Goal: Task Accomplishment & Management: Use online tool/utility

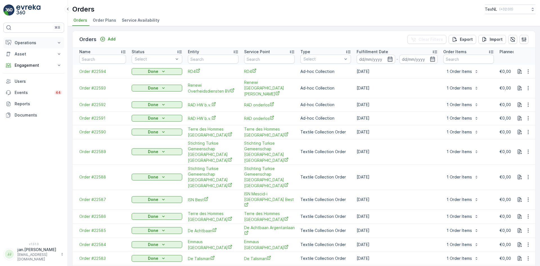
click at [31, 44] on p "Operations" at bounding box center [34, 43] width 38 height 6
click at [34, 69] on p "Routes & Tasks" at bounding box center [28, 68] width 29 height 6
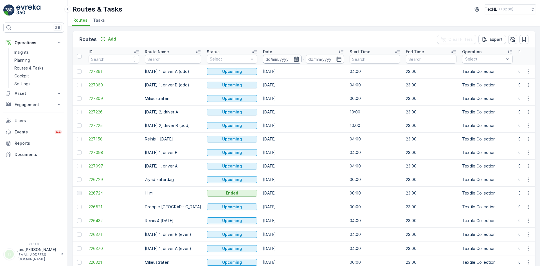
click at [274, 62] on input at bounding box center [282, 59] width 39 height 9
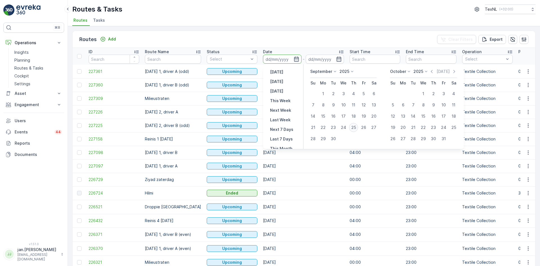
click at [356, 128] on div "25" at bounding box center [353, 127] width 9 height 9
type input "25.09.2025"
click at [356, 128] on div "25" at bounding box center [353, 127] width 9 height 9
type input "25.09.2025"
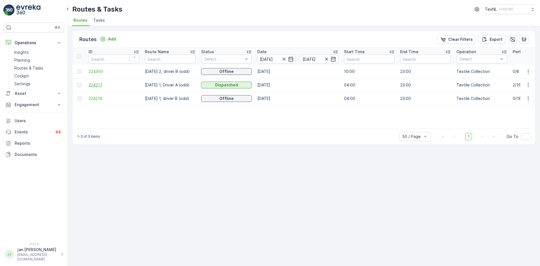
click at [101, 85] on span "224217" at bounding box center [114, 85] width 51 height 6
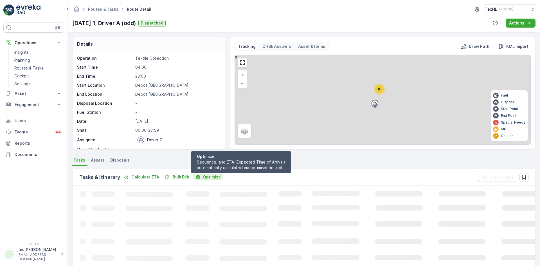
click at [210, 177] on p "Optimize" at bounding box center [212, 177] width 18 height 6
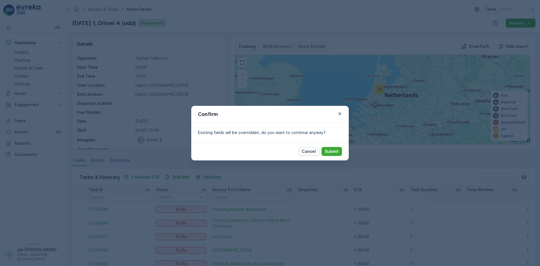
click at [304, 152] on p "Cancel" at bounding box center [309, 152] width 14 height 6
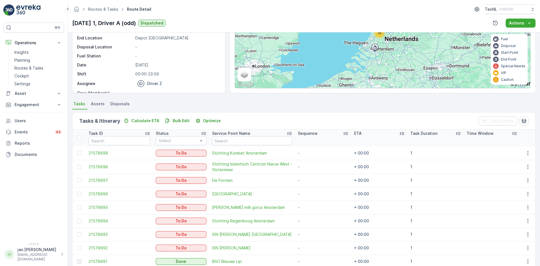
scroll to position [113, 0]
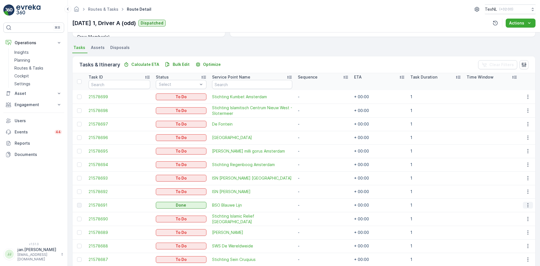
click at [526, 206] on icon "button" at bounding box center [529, 205] width 6 height 6
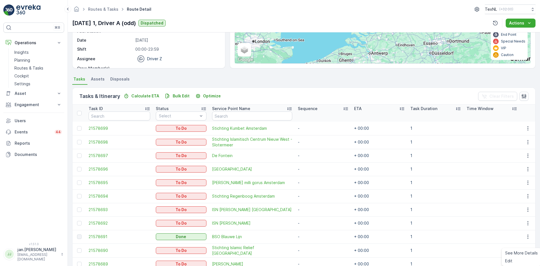
scroll to position [0, 0]
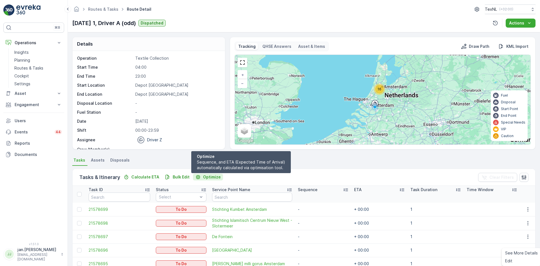
click at [209, 177] on p "Optimize" at bounding box center [212, 177] width 18 height 6
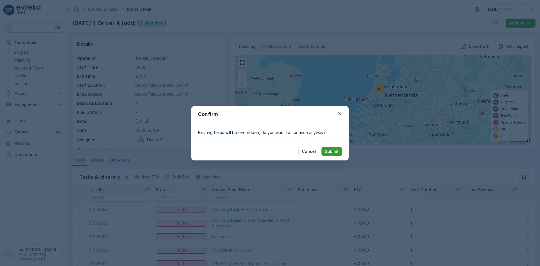
click at [336, 152] on p "Submit" at bounding box center [332, 152] width 14 height 6
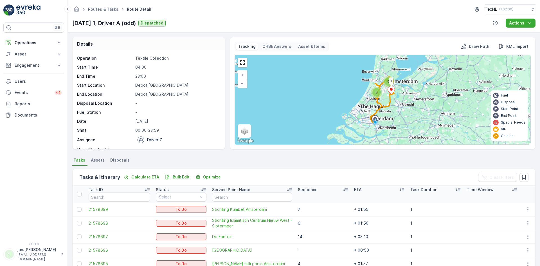
click at [304, 189] on p "Sequence" at bounding box center [308, 190] width 20 height 6
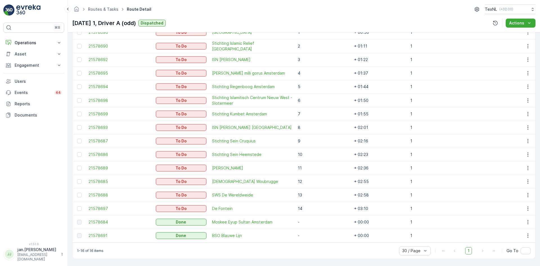
scroll to position [149, 0]
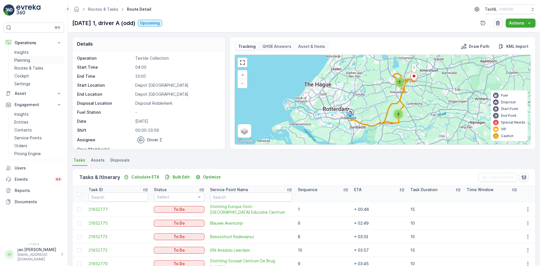
click at [26, 61] on p "Planning" at bounding box center [22, 60] width 16 height 6
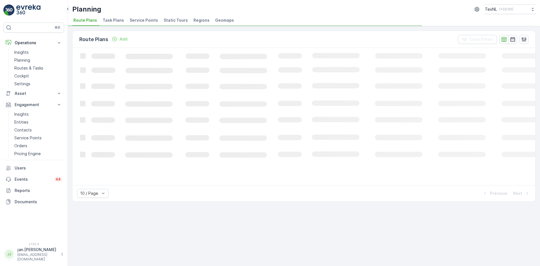
click at [137, 20] on span "Service Points" at bounding box center [144, 20] width 28 height 6
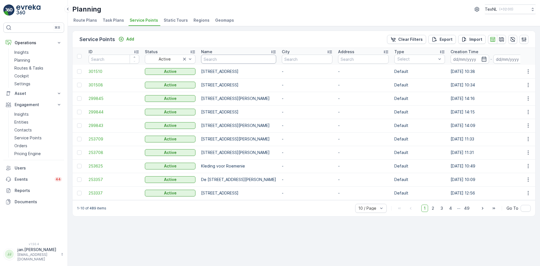
click at [238, 60] on input "text" at bounding box center [238, 59] width 75 height 9
type input "blauwe"
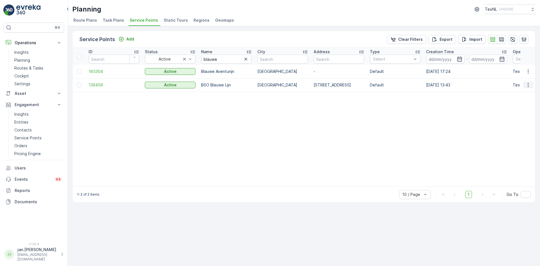
click at [528, 85] on icon "button" at bounding box center [528, 85] width 1 height 4
click at [106, 83] on span "139459" at bounding box center [114, 85] width 51 height 6
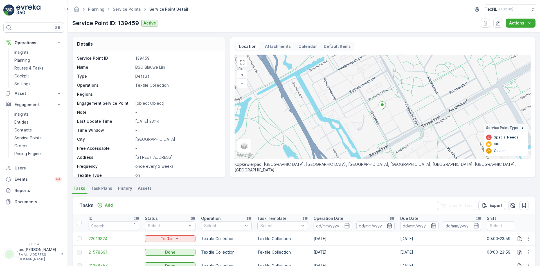
click at [144, 186] on span "Assets" at bounding box center [145, 189] width 14 height 6
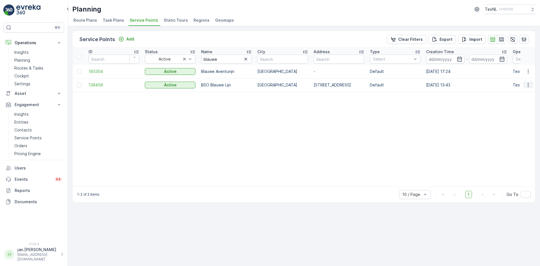
click at [528, 87] on icon "button" at bounding box center [529, 85] width 6 height 6
click at [518, 134] on span "Delete Service Point" at bounding box center [514, 136] width 39 height 6
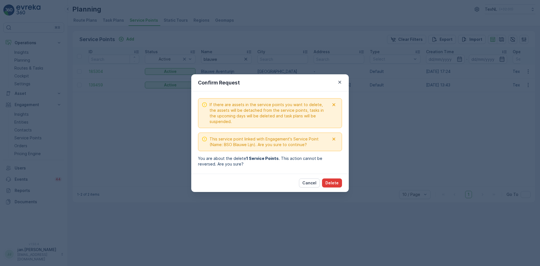
click at [332, 182] on p "Delete" at bounding box center [332, 183] width 13 height 6
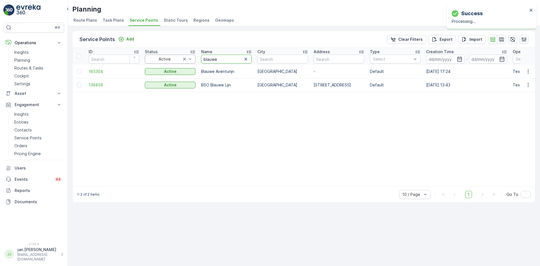
drag, startPoint x: 227, startPoint y: 60, endPoint x: 194, endPoint y: 61, distance: 32.7
type input "eyup"
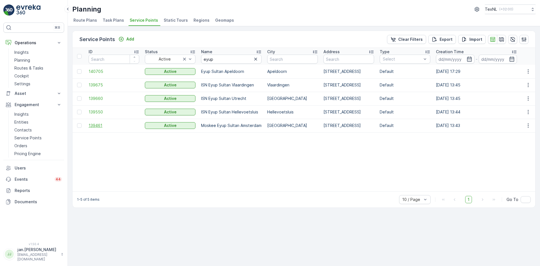
click at [91, 126] on span "139461" at bounding box center [114, 126] width 51 height 6
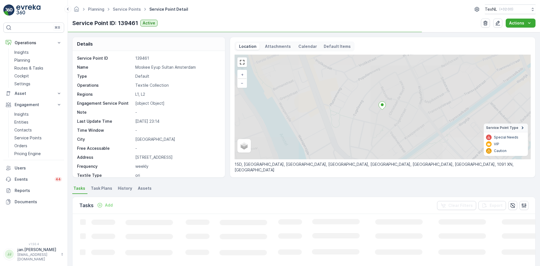
click at [143, 187] on span "Assets" at bounding box center [145, 189] width 14 height 6
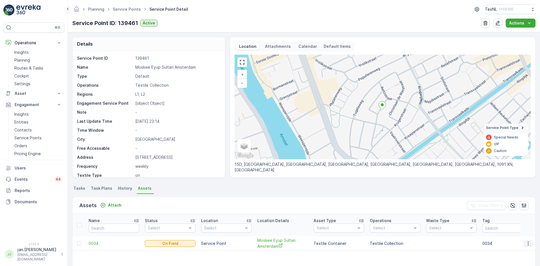
click at [527, 244] on icon "button" at bounding box center [529, 244] width 6 height 6
click at [525, 251] on span "Detach Asset" at bounding box center [525, 252] width 26 height 6
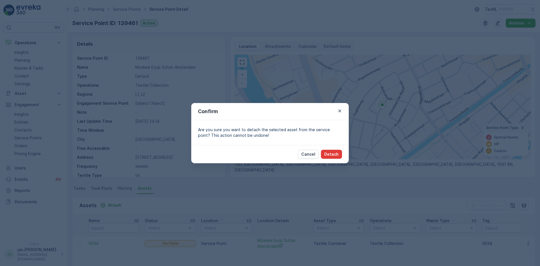
click at [328, 154] on p "Detach" at bounding box center [332, 154] width 14 height 6
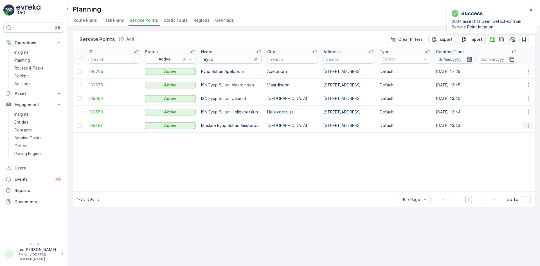
click at [527, 127] on icon "button" at bounding box center [529, 126] width 6 height 6
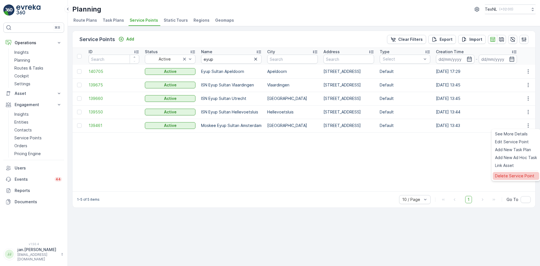
click at [516, 174] on span "Delete Service Point" at bounding box center [514, 176] width 39 height 6
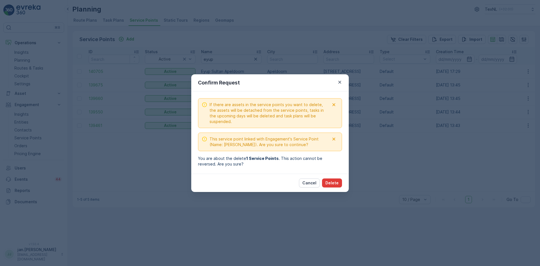
click at [332, 185] on p "Delete" at bounding box center [332, 183] width 13 height 6
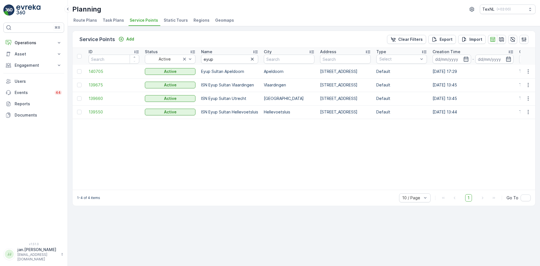
click at [176, 21] on span "Static Tours" at bounding box center [176, 20] width 24 height 6
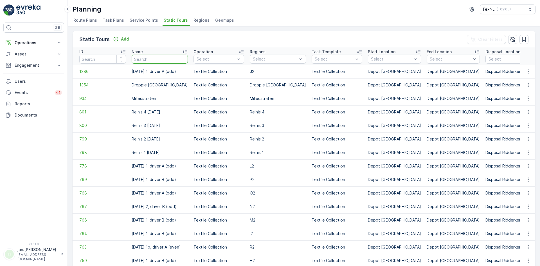
click at [169, 61] on input "text" at bounding box center [160, 59] width 56 height 9
type input "thursd"
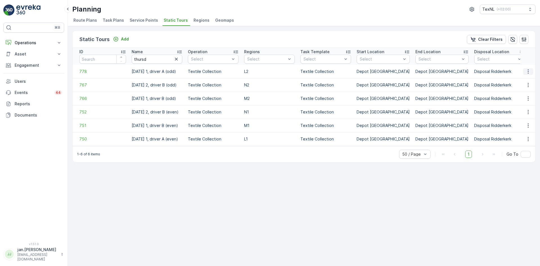
click at [530, 74] on icon "button" at bounding box center [529, 72] width 6 height 6
click at [519, 81] on span "See More Details" at bounding box center [518, 80] width 33 height 6
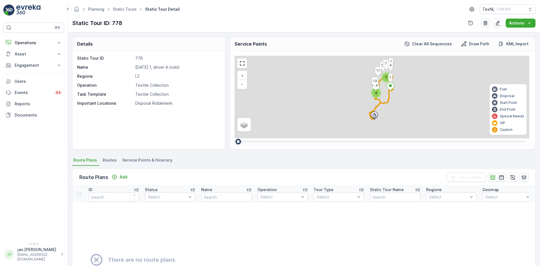
click at [147, 160] on span "Service Points & Itinerary" at bounding box center [147, 160] width 50 height 6
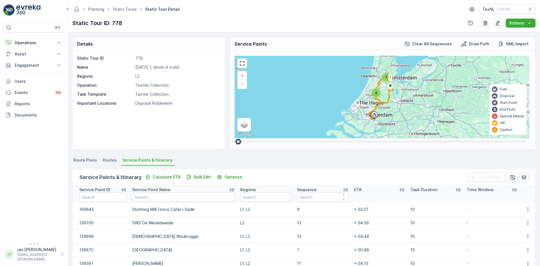
click at [310, 189] on p "Sequence" at bounding box center [307, 190] width 20 height 6
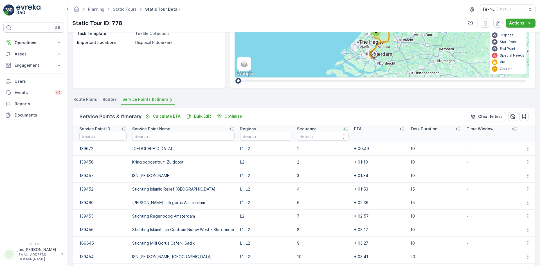
scroll to position [84, 0]
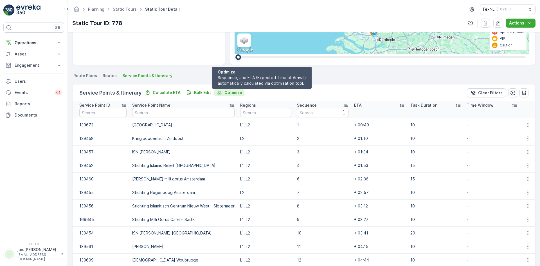
click at [234, 93] on p "Optimize" at bounding box center [234, 93] width 18 height 6
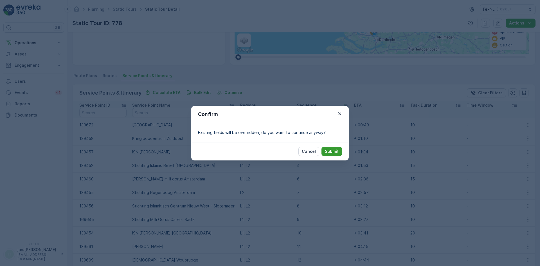
click at [332, 151] on p "Submit" at bounding box center [332, 152] width 14 height 6
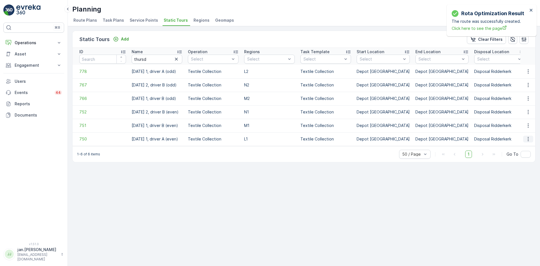
click at [530, 140] on icon "button" at bounding box center [529, 139] width 6 height 6
click at [519, 148] on span "See More Details" at bounding box center [518, 148] width 33 height 6
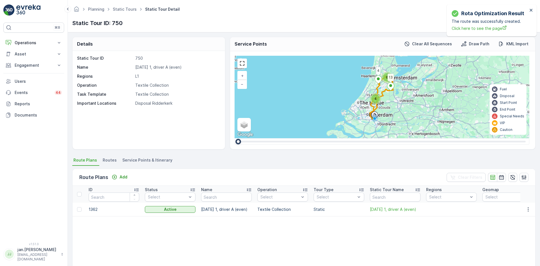
click at [161, 163] on span "Service Points & Itinerary" at bounding box center [147, 160] width 50 height 6
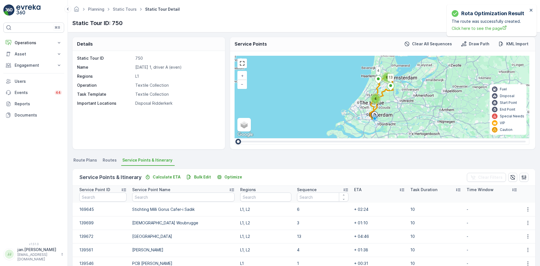
click at [319, 187] on div "Sequence" at bounding box center [323, 190] width 52 height 6
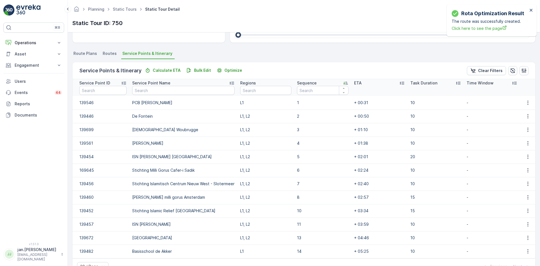
scroll to position [113, 0]
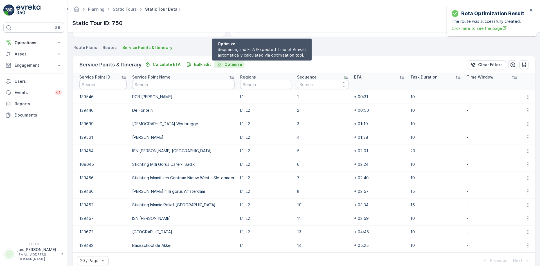
click at [225, 64] on p "Optimize" at bounding box center [234, 65] width 18 height 6
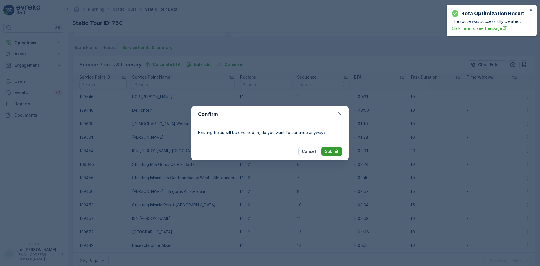
click at [330, 151] on p "Submit" at bounding box center [332, 152] width 14 height 6
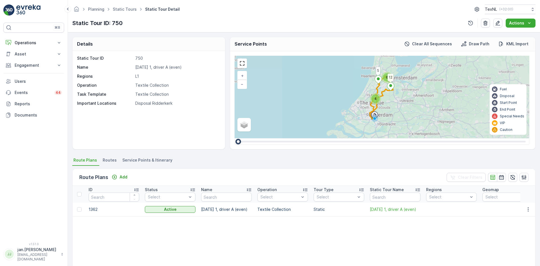
click at [149, 161] on span "Service Points & Itinerary" at bounding box center [147, 160] width 50 height 6
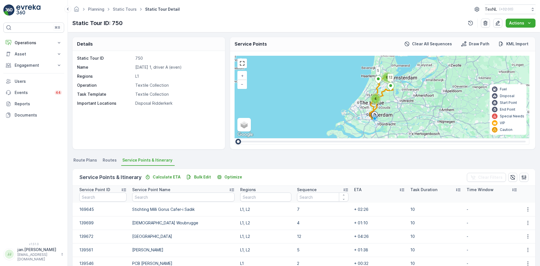
click at [311, 191] on p "Sequence" at bounding box center [307, 190] width 20 height 6
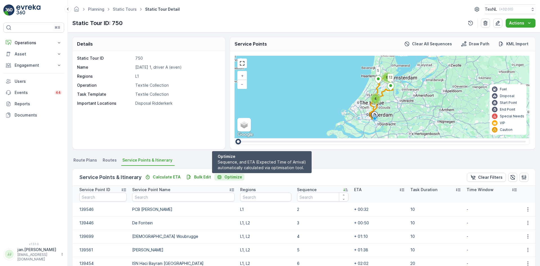
click at [229, 177] on p "Optimize" at bounding box center [234, 177] width 18 height 6
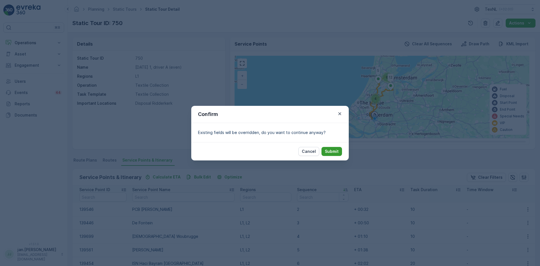
click at [330, 155] on button "Submit" at bounding box center [332, 151] width 21 height 9
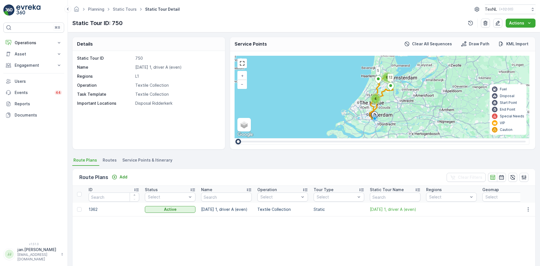
click at [153, 162] on span "Service Points & Itinerary" at bounding box center [147, 160] width 50 height 6
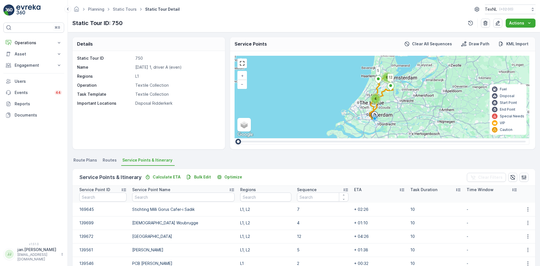
click at [310, 191] on p "Sequence" at bounding box center [307, 190] width 20 height 6
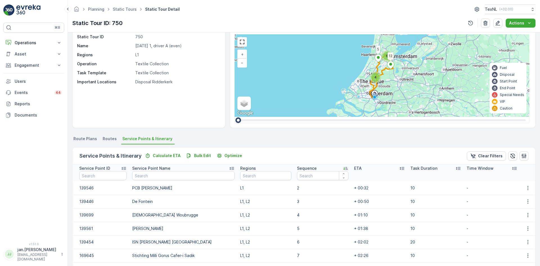
scroll to position [56, 0]
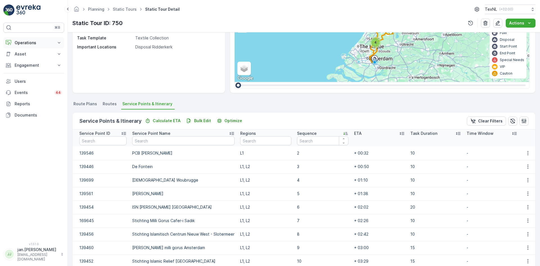
click at [26, 41] on p "Operations" at bounding box center [34, 43] width 38 height 6
click at [31, 67] on p "Routes & Tasks" at bounding box center [28, 68] width 29 height 6
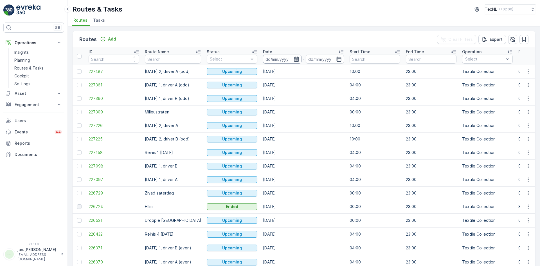
click at [282, 59] on input at bounding box center [282, 59] width 39 height 9
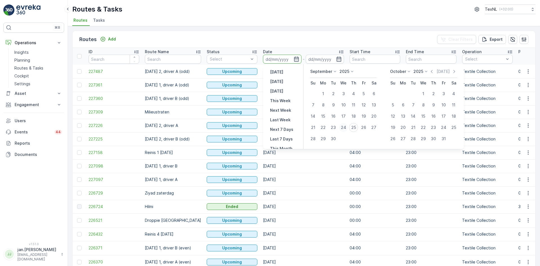
click at [345, 124] on div "24" at bounding box center [343, 127] width 9 height 9
type input "[DATE]"
click at [345, 124] on div "24" at bounding box center [343, 127] width 9 height 9
type input "[DATE]"
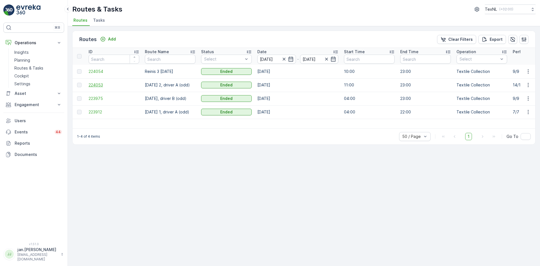
click at [99, 84] on span "224053" at bounding box center [114, 85] width 51 height 6
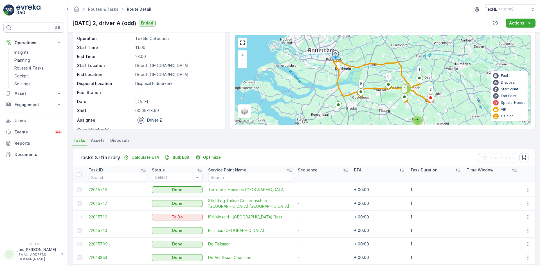
scroll to position [28, 0]
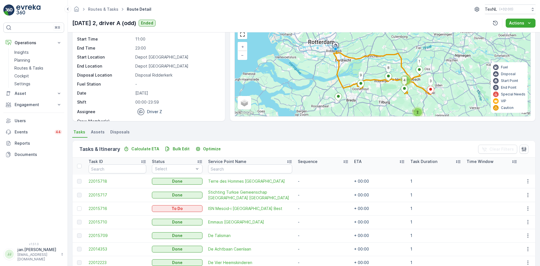
click at [308, 161] on p "Sequence" at bounding box center [308, 162] width 20 height 6
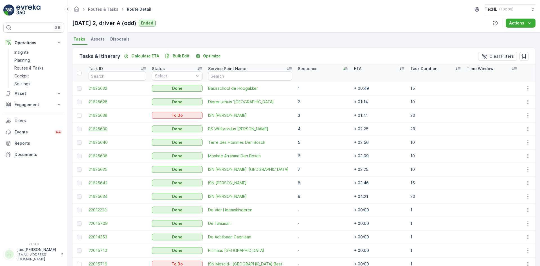
scroll to position [121, 0]
click at [102, 115] on span "21625638" at bounding box center [118, 116] width 58 height 6
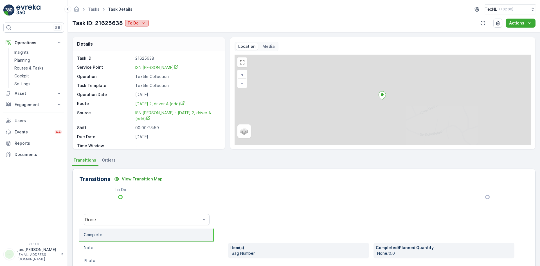
click at [135, 24] on p "To Do" at bounding box center [133, 23] width 11 height 6
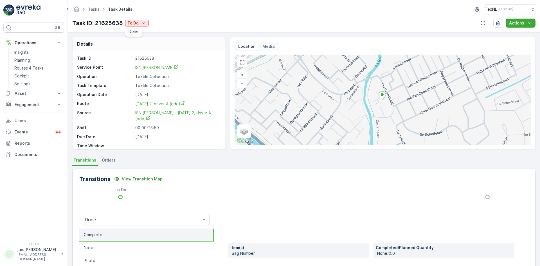
click at [136, 30] on span "Done" at bounding box center [134, 32] width 10 height 6
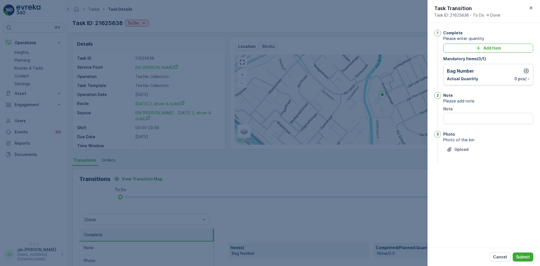
click at [528, 72] on icon "button" at bounding box center [527, 71] width 6 height 6
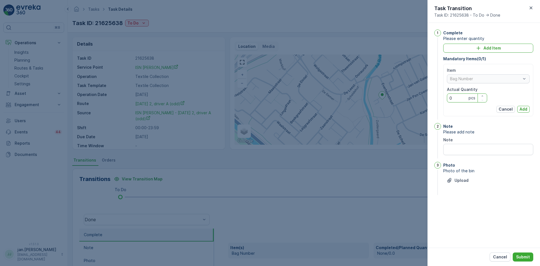
drag, startPoint x: 460, startPoint y: 99, endPoint x: 404, endPoint y: 109, distance: 57.0
click at [403, 109] on div "Tasks Task Details TexNL ( +02:00 ) Task ID: 21625638 To Do Actions Details Tas…" at bounding box center [304, 133] width 473 height 266
type Quantity "110"
click at [521, 108] on p "Add" at bounding box center [524, 109] width 8 height 6
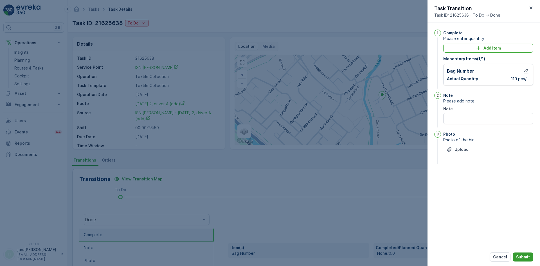
click at [526, 256] on p "Submit" at bounding box center [524, 257] width 14 height 6
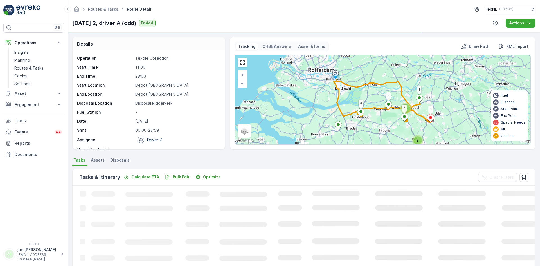
click at [121, 158] on span "Disposals" at bounding box center [119, 160] width 19 height 6
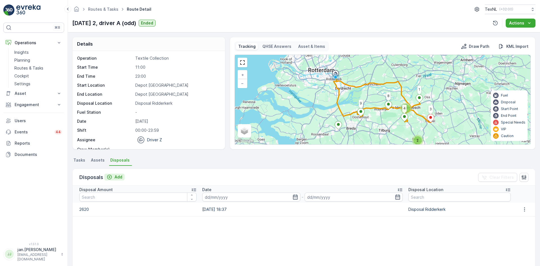
click at [122, 177] on p "Add" at bounding box center [119, 177] width 8 height 6
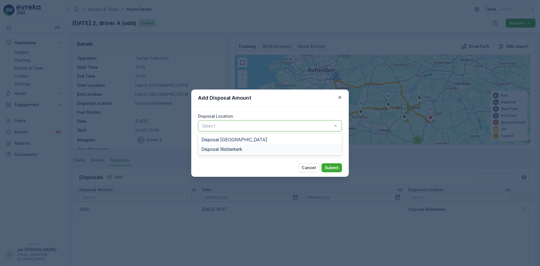
click at [220, 148] on span "Disposal Ridderkerk" at bounding box center [222, 149] width 41 height 5
click at [220, 147] on Amount "Disposal Amount" at bounding box center [270, 145] width 144 height 11
type Amount "2020"
click at [330, 167] on p "Submit" at bounding box center [332, 168] width 14 height 6
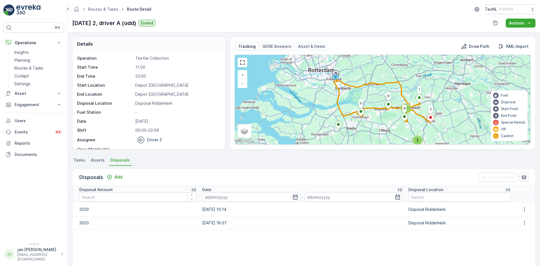
click at [81, 160] on span "Tasks" at bounding box center [79, 160] width 12 height 6
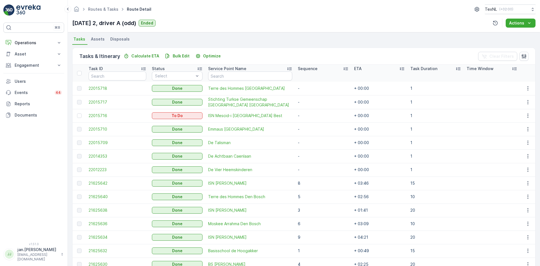
scroll to position [121, 0]
click at [105, 115] on span "22015716" at bounding box center [118, 116] width 58 height 6
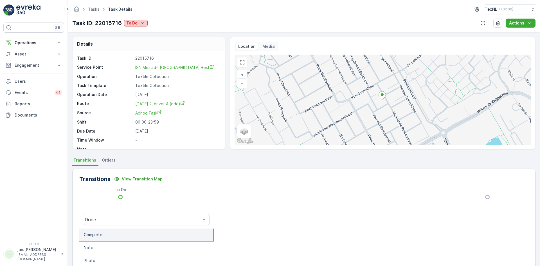
click at [135, 25] on p "To Do" at bounding box center [131, 23] width 11 height 6
click at [133, 34] on div "Done" at bounding box center [132, 32] width 15 height 8
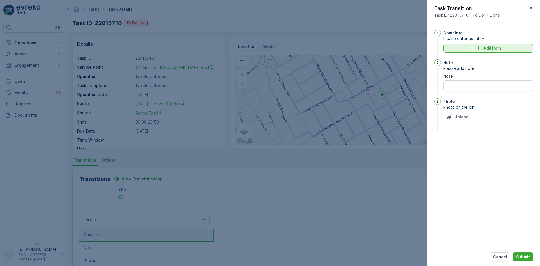
click at [482, 48] on icon "Add Item" at bounding box center [479, 48] width 6 height 6
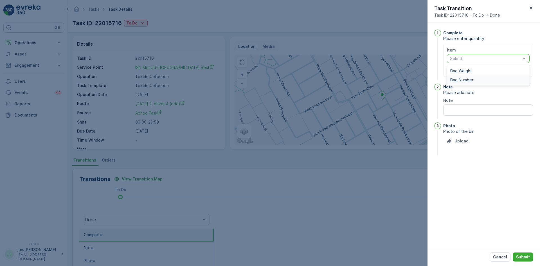
click at [464, 81] on span "Bag Number" at bounding box center [462, 80] width 23 height 5
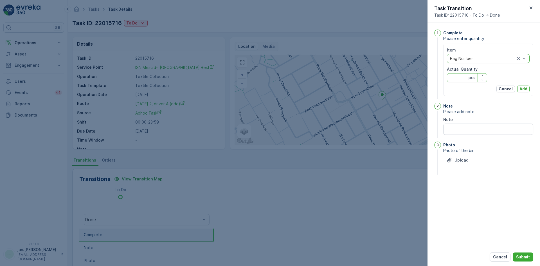
click at [462, 76] on Quantity "Actual Quantity" at bounding box center [467, 77] width 40 height 9
type Quantity "32"
click at [522, 88] on p "Add" at bounding box center [524, 89] width 8 height 6
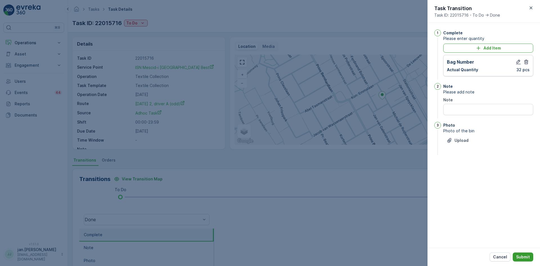
click at [521, 254] on p "Submit" at bounding box center [524, 257] width 14 height 6
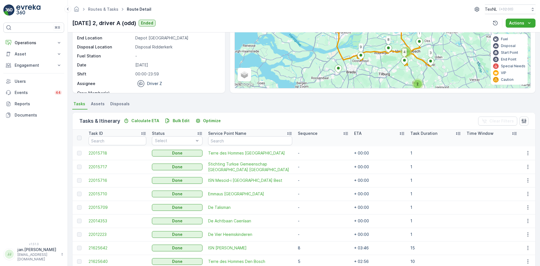
scroll to position [169, 0]
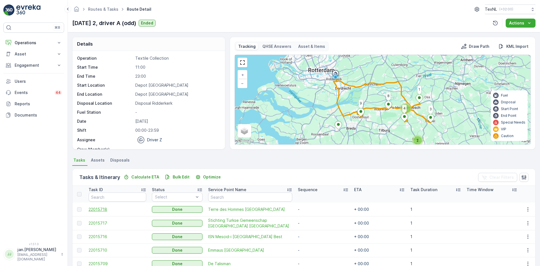
click at [102, 211] on span "22015718" at bounding box center [118, 210] width 58 height 6
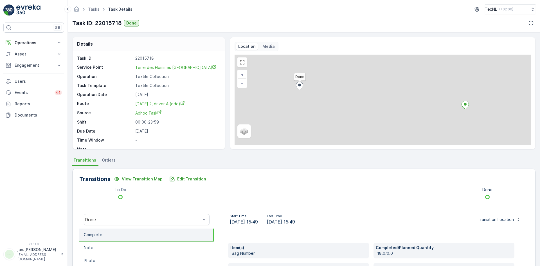
scroll to position [28, 0]
